Goal: Transaction & Acquisition: Book appointment/travel/reservation

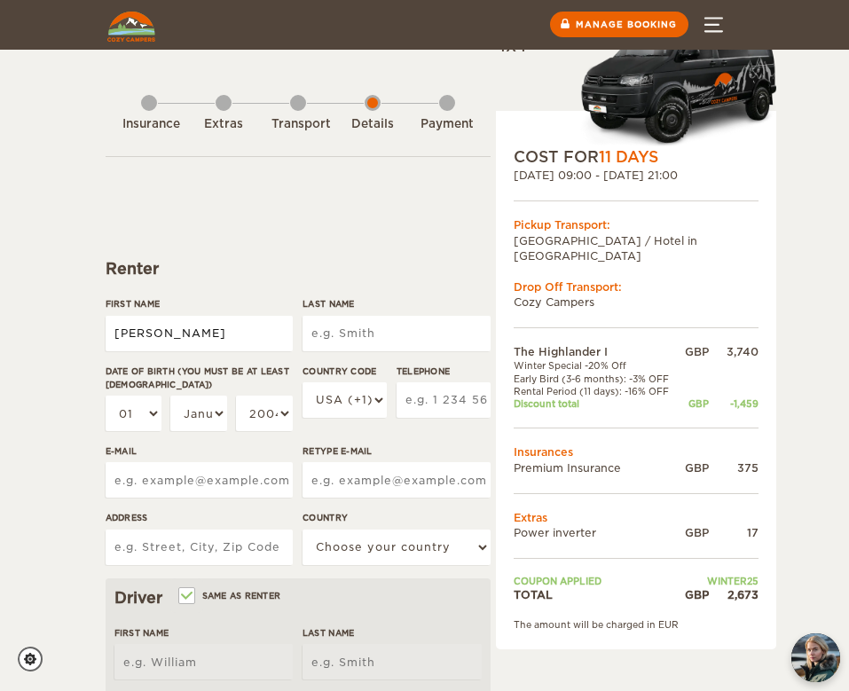
type input "[PERSON_NAME]"
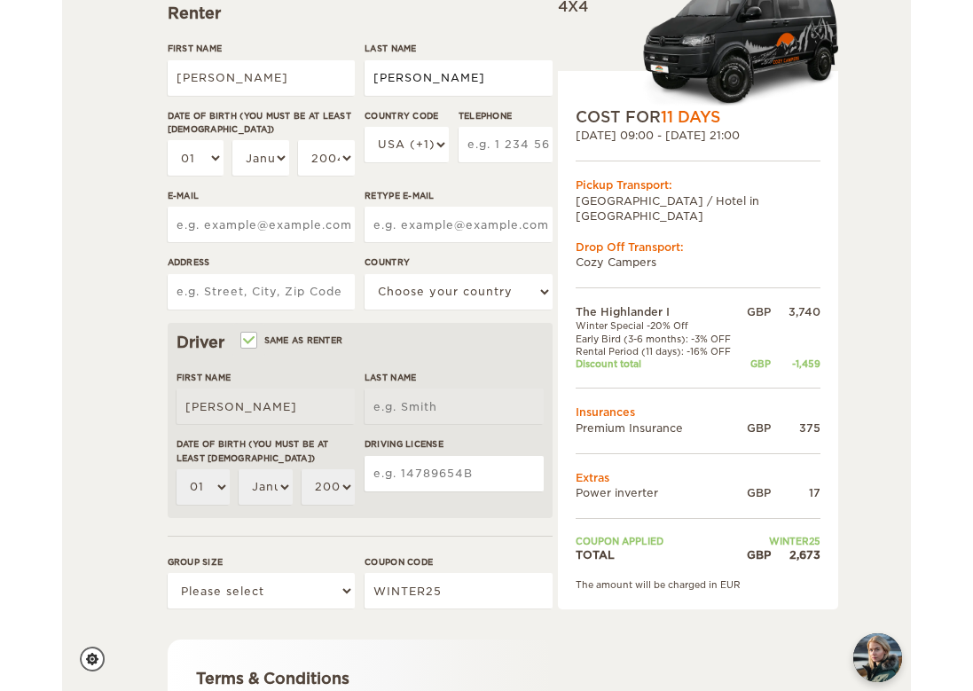
scroll to position [256, 0]
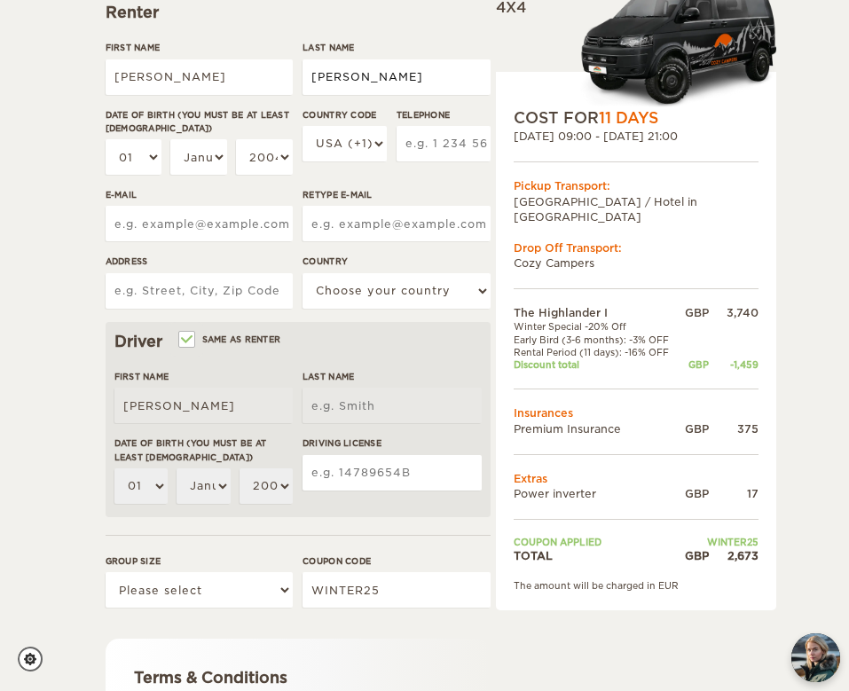
type input "[PERSON_NAME]"
select select "04"
select select "1993"
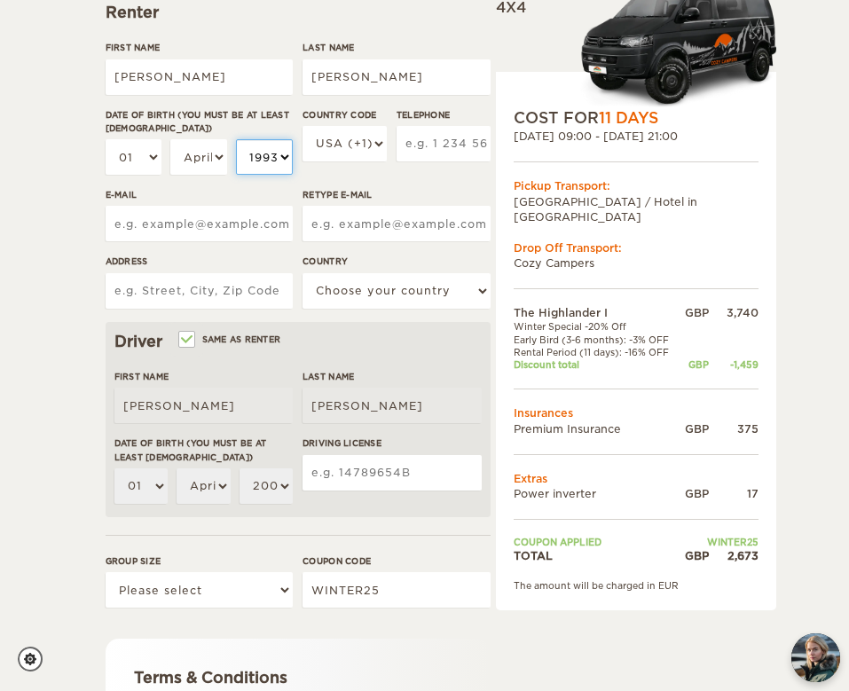
select select "1993"
select select "44"
click at [468, 153] on input "Telephone" at bounding box center [444, 143] width 94 height 35
type input "07852436548"
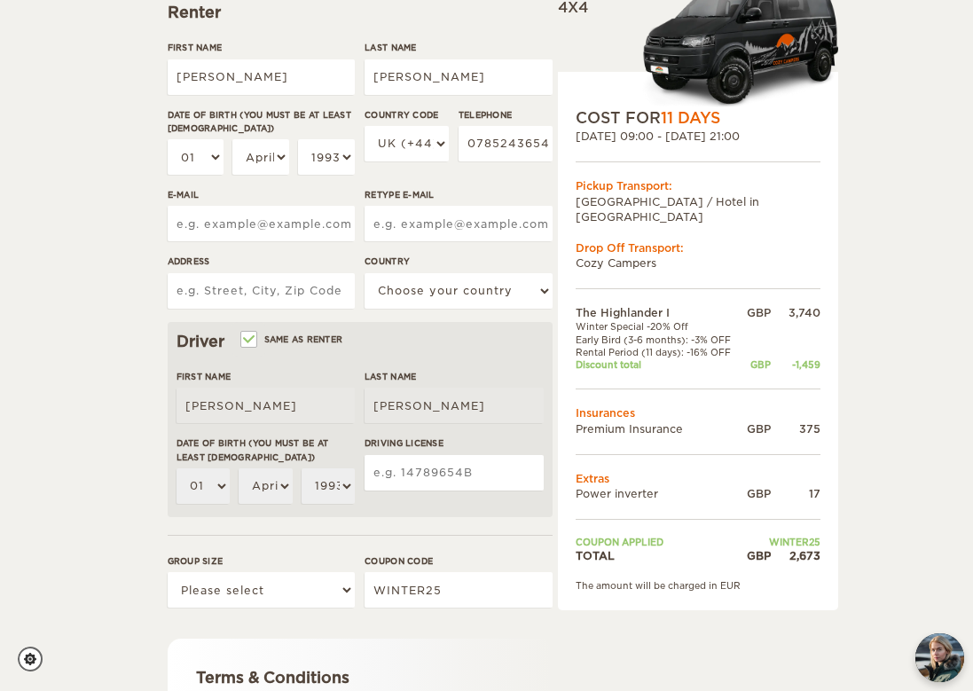
click at [474, 186] on div "Telephone [PHONE_NUMBER]" at bounding box center [506, 148] width 94 height 81
type input "[EMAIL_ADDRESS][DOMAIN_NAME]"
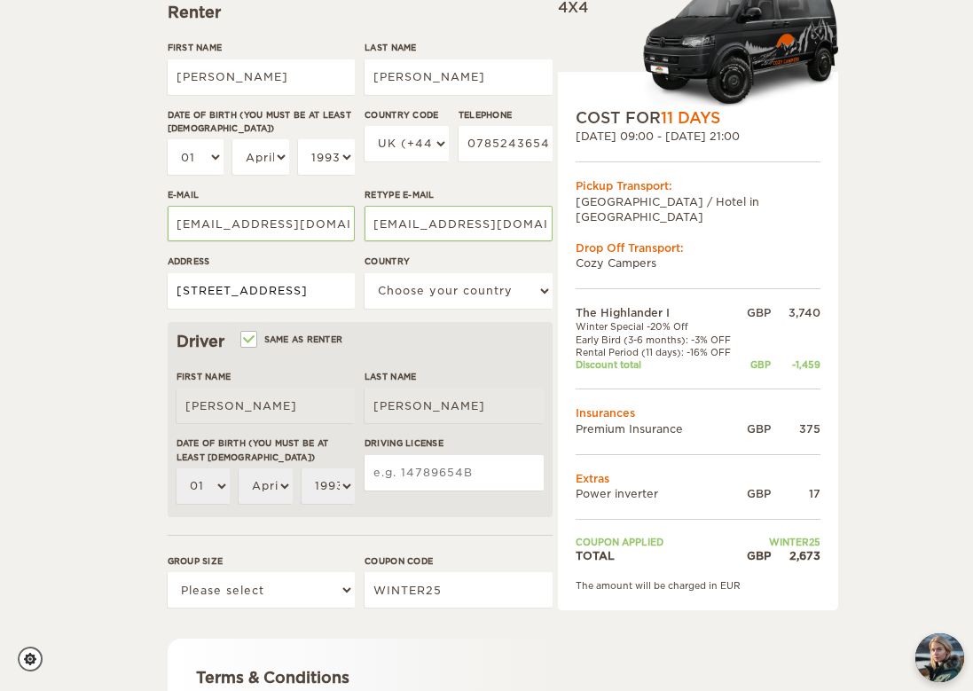
type input "[STREET_ADDRESS]"
click at [114, 367] on div "The Highlander I Expand Collapse Total 2,673 GBP Automatic 4x4 COST FOR 11 Days…" at bounding box center [486, 401] width 973 height 1314
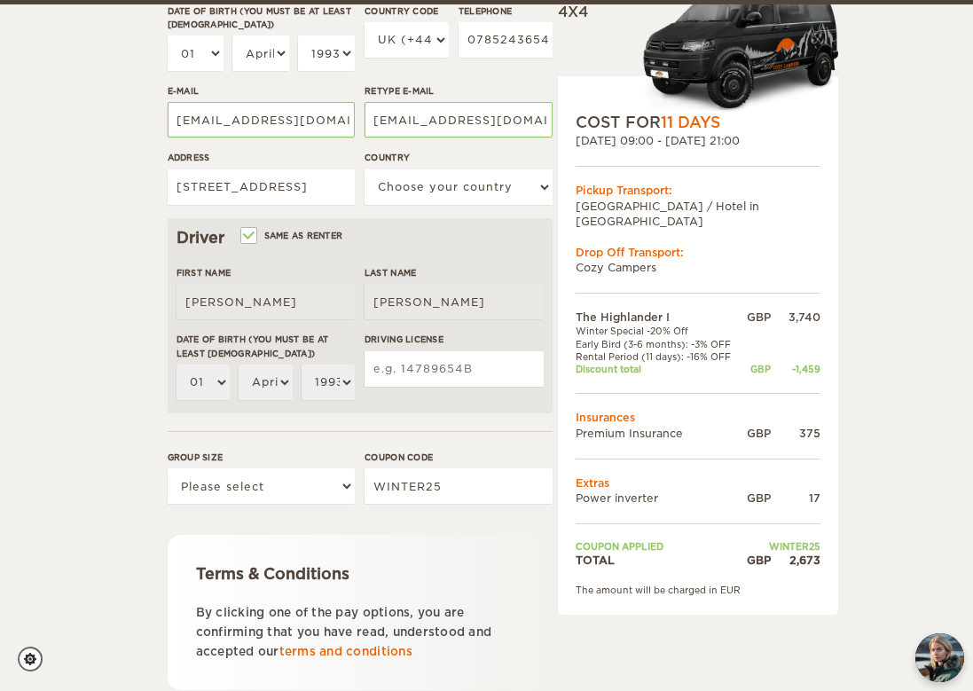
scroll to position [365, 0]
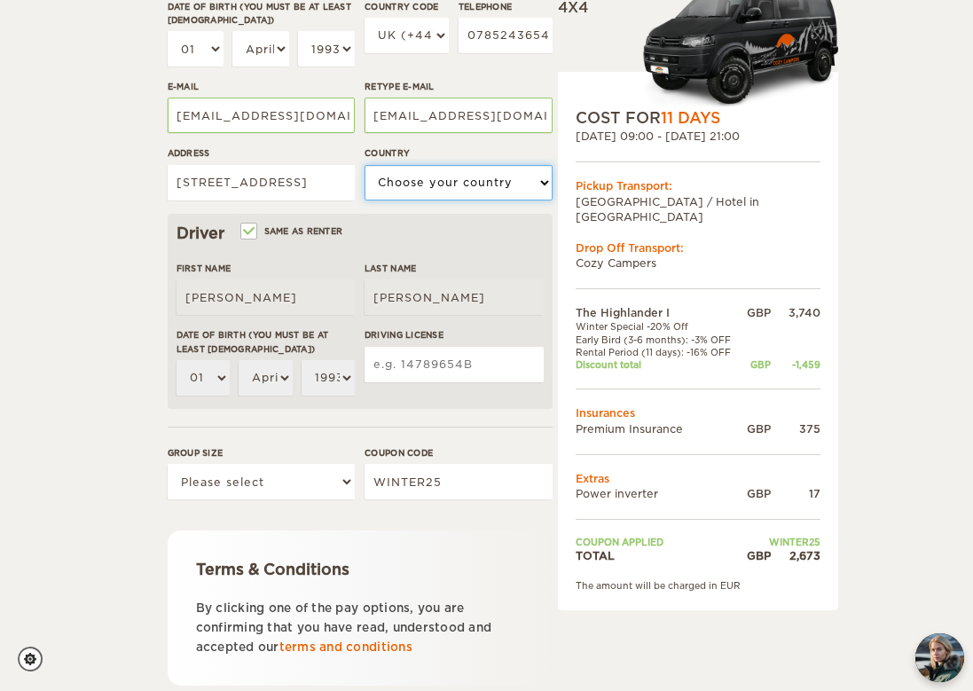
select select "221"
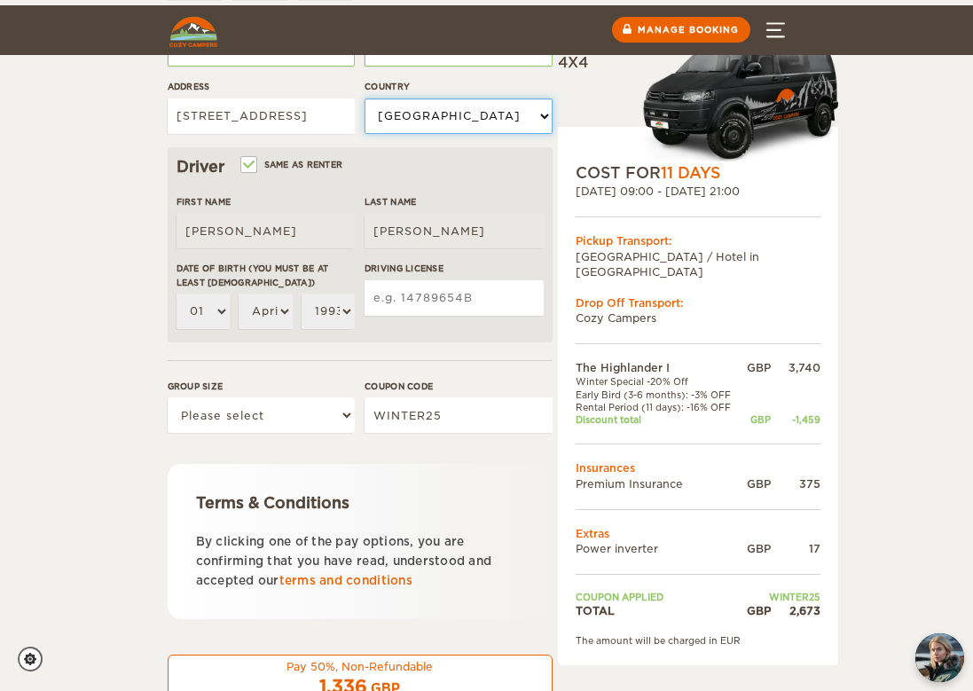
scroll to position [531, 0]
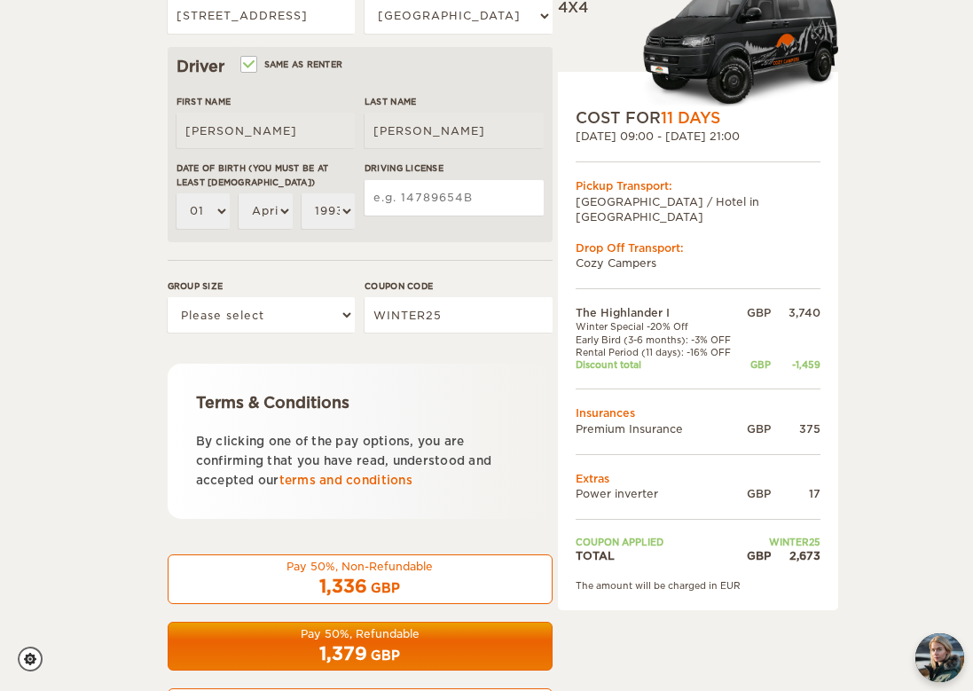
click at [391, 216] on input "Driving License" at bounding box center [454, 197] width 179 height 35
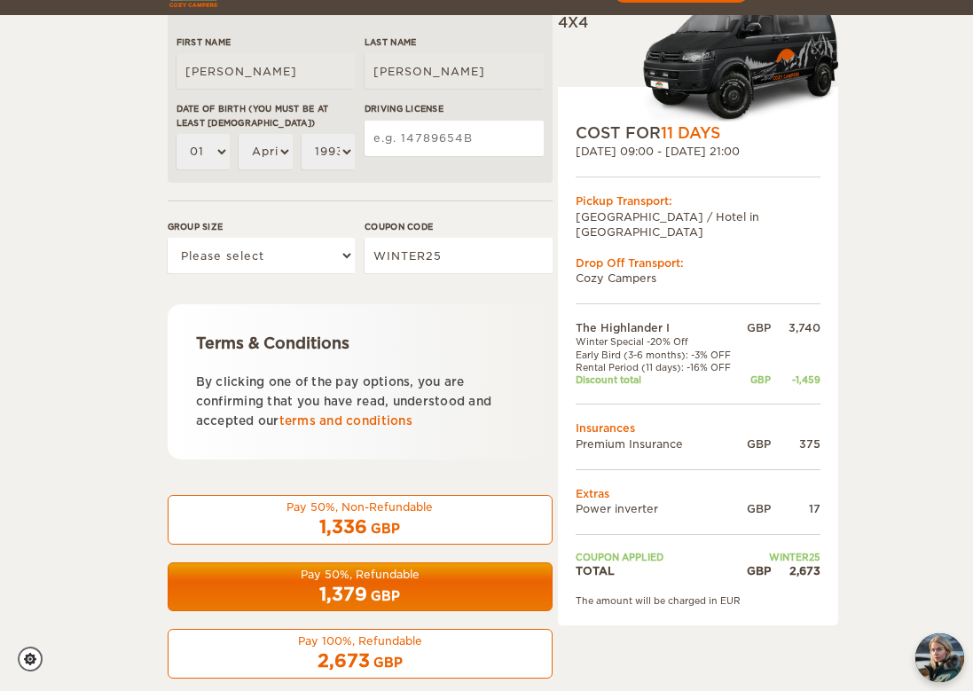
scroll to position [606, 0]
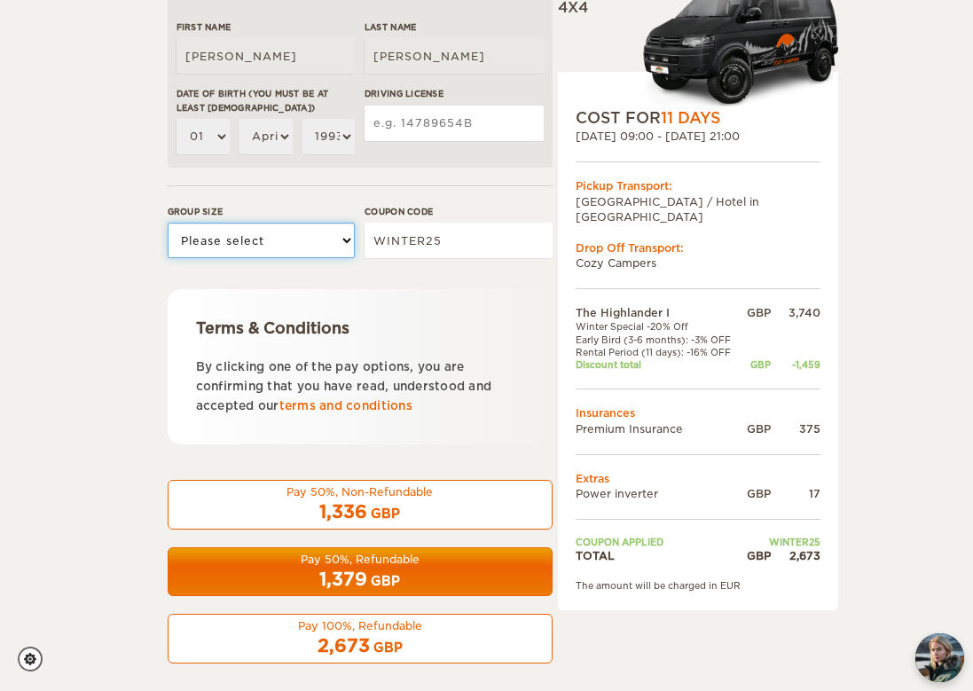
select select "2"
click at [98, 326] on div "The Highlander I Expand Collapse Total 2,673 GBP Automatic 4x4 COST FOR 11 Days…" at bounding box center [486, 51] width 973 height 1314
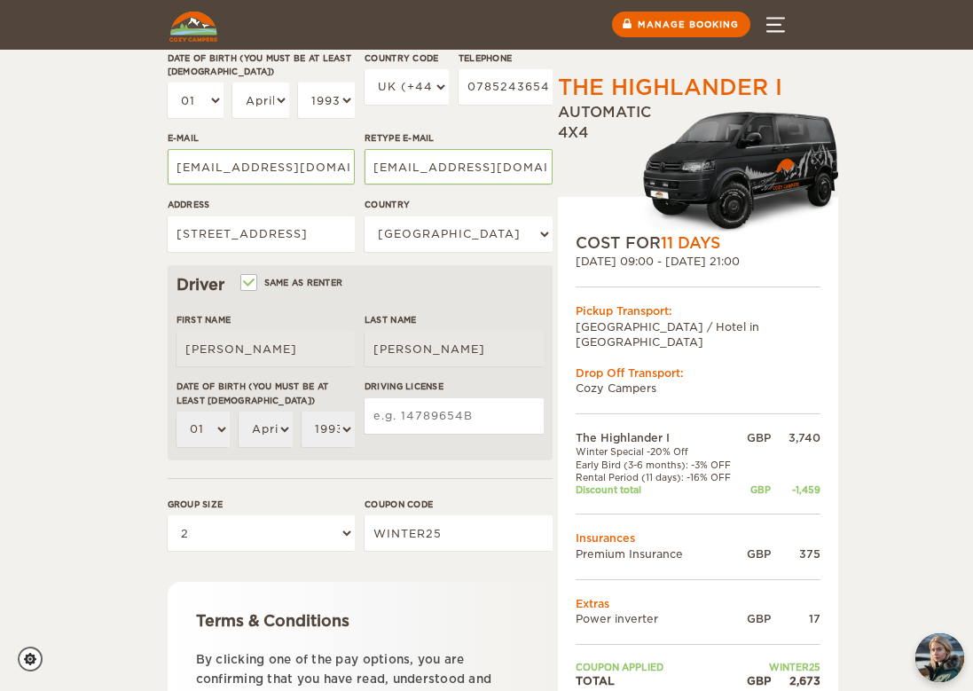
scroll to position [311, 0]
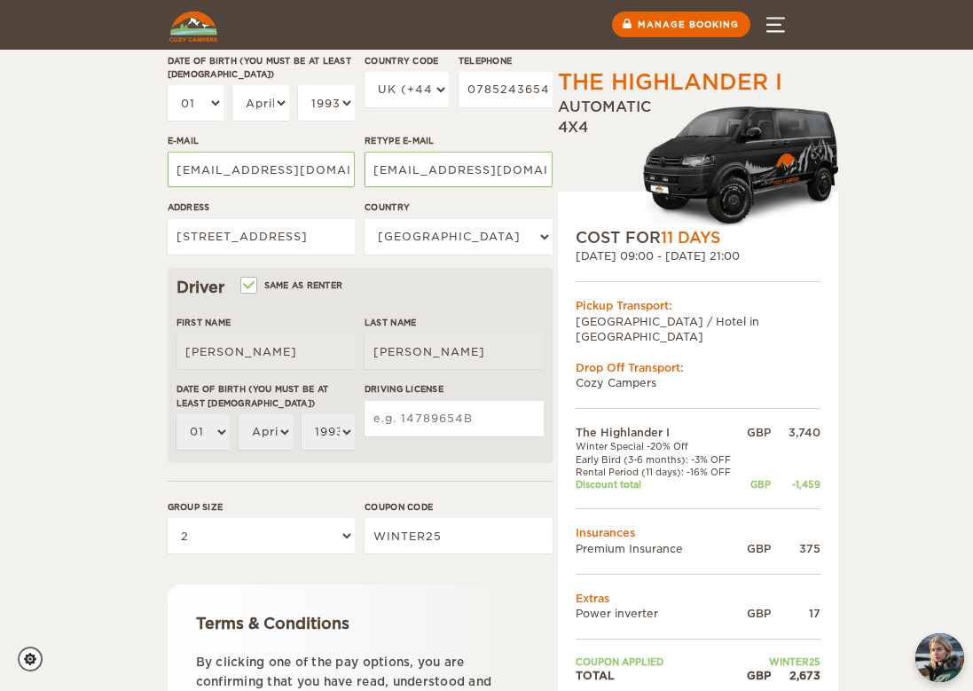
click at [388, 437] on input "Driving License" at bounding box center [454, 418] width 179 height 35
drag, startPoint x: 813, startPoint y: 0, endPoint x: 499, endPoint y: 441, distance: 541.4
click at [499, 437] on input "Driving License" at bounding box center [454, 418] width 179 height 35
type input "w"
type input "[DRIVERS_LICENSE_NUMBER]"
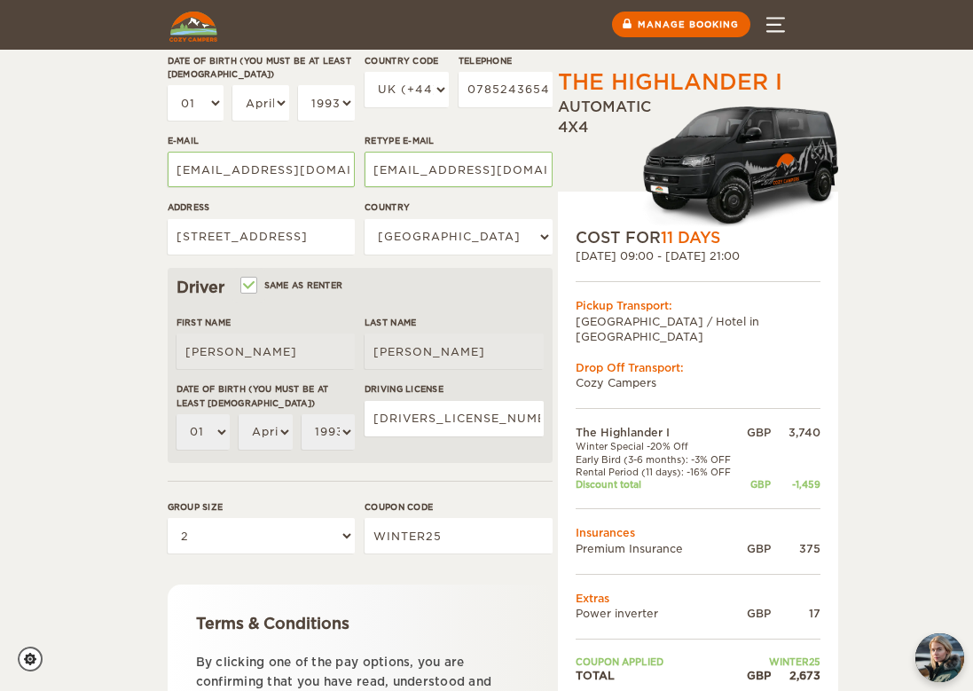
click at [67, 475] on div "The Highlander I Expand Collapse Total 2,673 GBP Automatic 4x4 COST FOR 11 Days…" at bounding box center [486, 346] width 973 height 1314
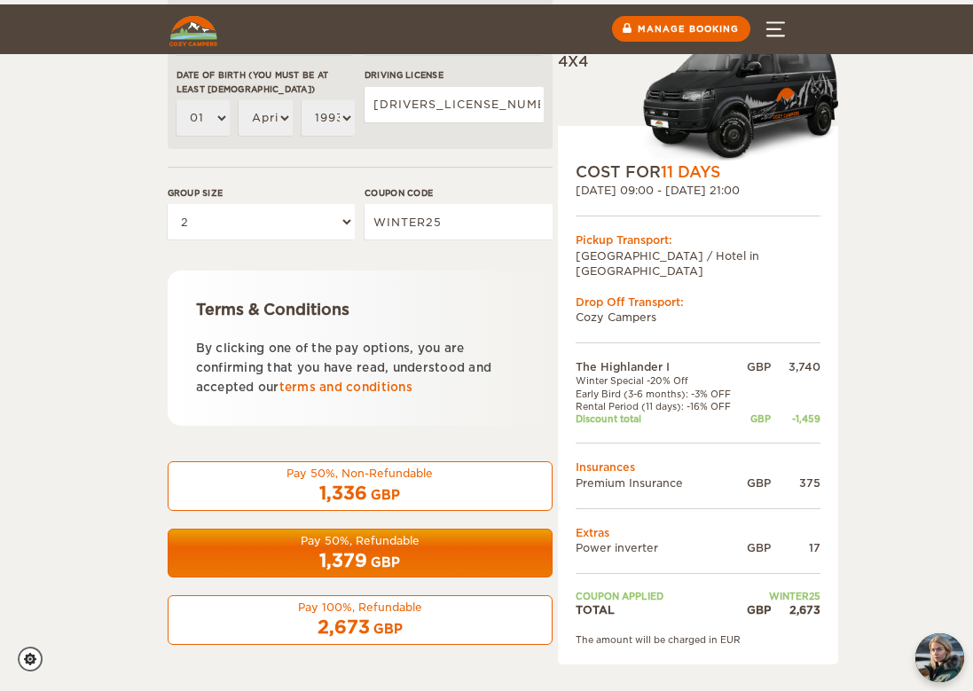
scroll to position [677, 0]
click at [269, 481] on div "Pay 50%, Non-Refundable" at bounding box center [360, 473] width 362 height 15
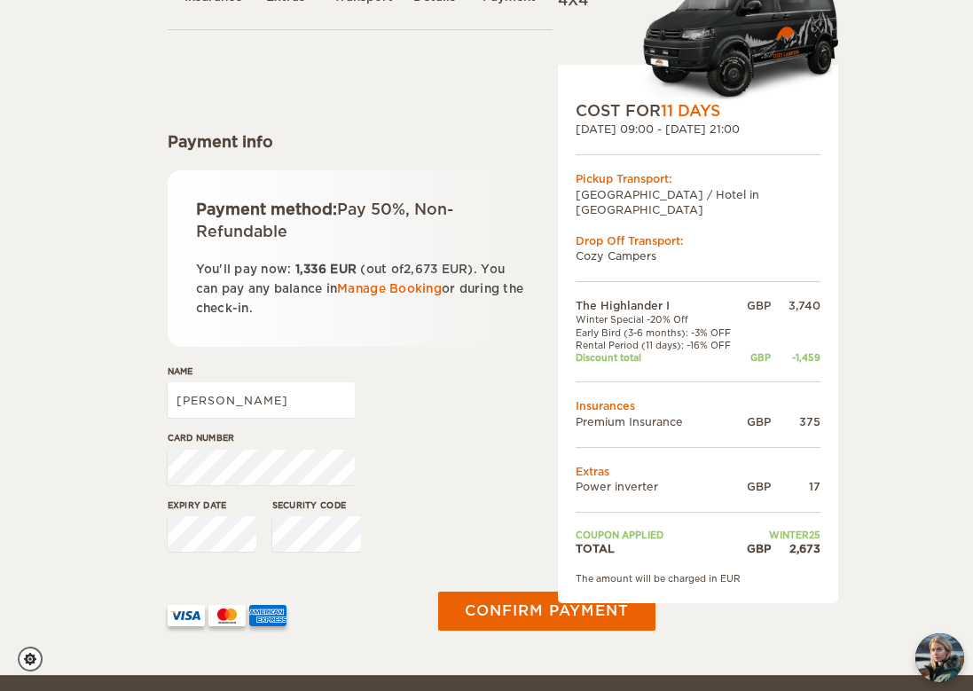
scroll to position [131, 0]
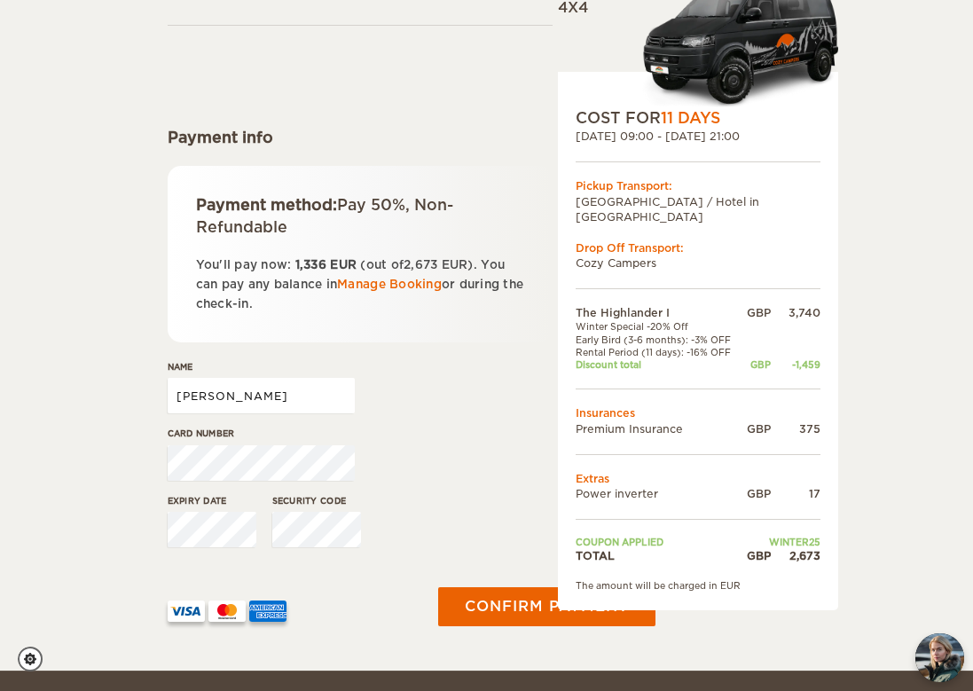
click at [232, 412] on input "[PERSON_NAME]" at bounding box center [261, 395] width 187 height 35
type input "Mr Murray Whyte"
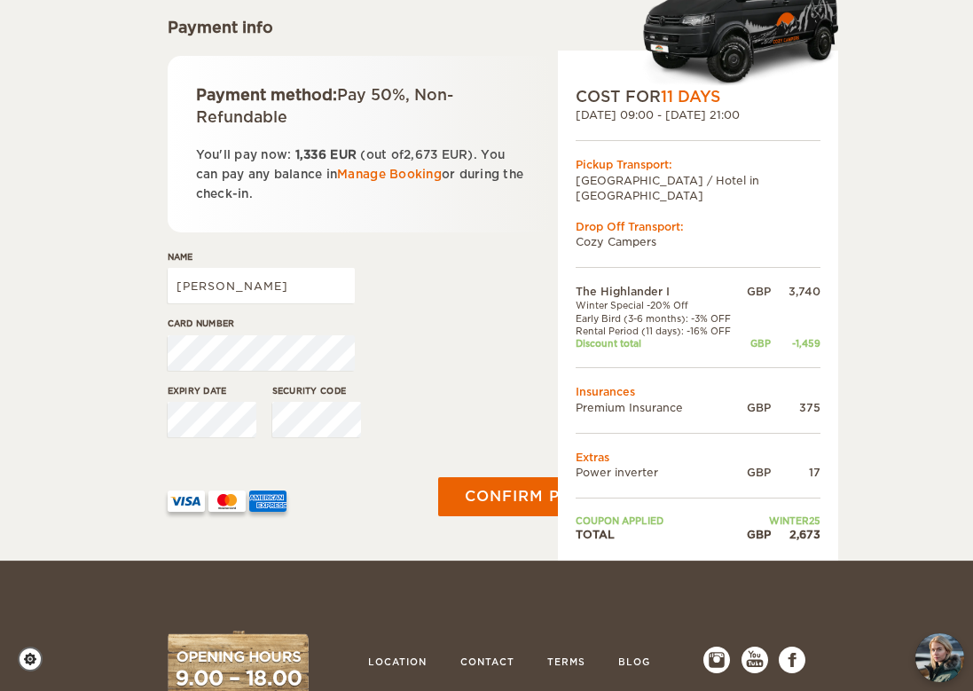
scroll to position [243, 0]
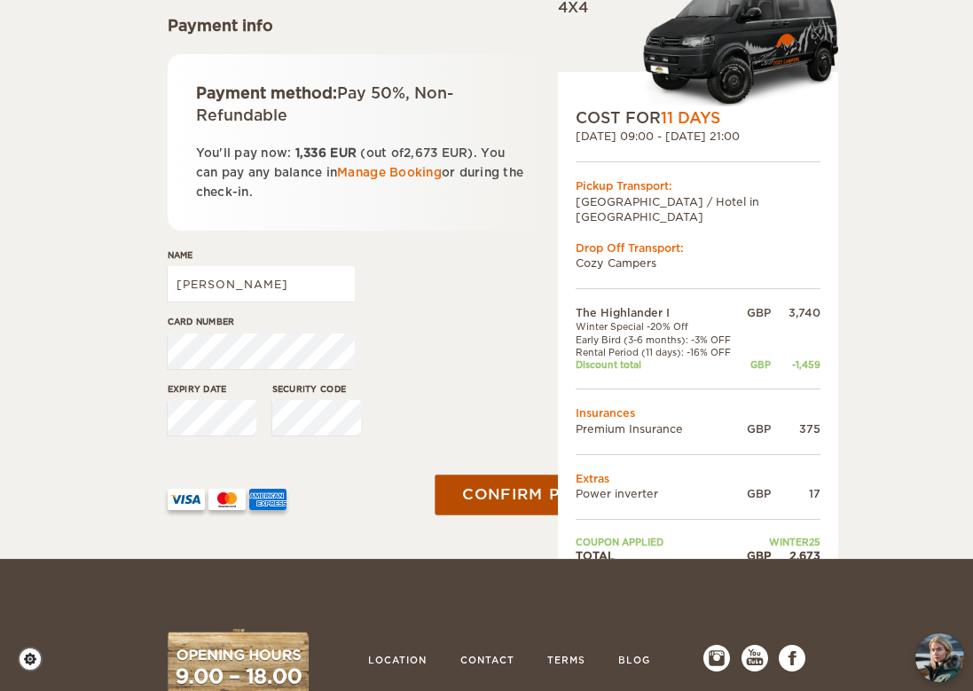
click at [464, 515] on button "Confirm payment" at bounding box center [547, 495] width 224 height 40
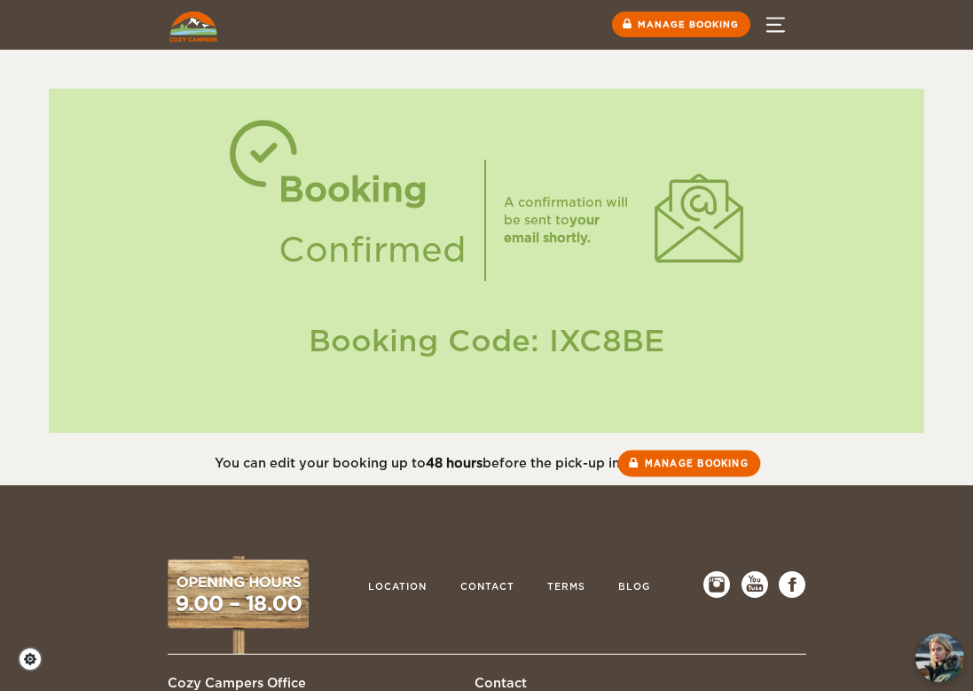
click at [660, 458] on link "Manage booking" at bounding box center [689, 464] width 143 height 27
